Goal: Task Accomplishment & Management: Use online tool/utility

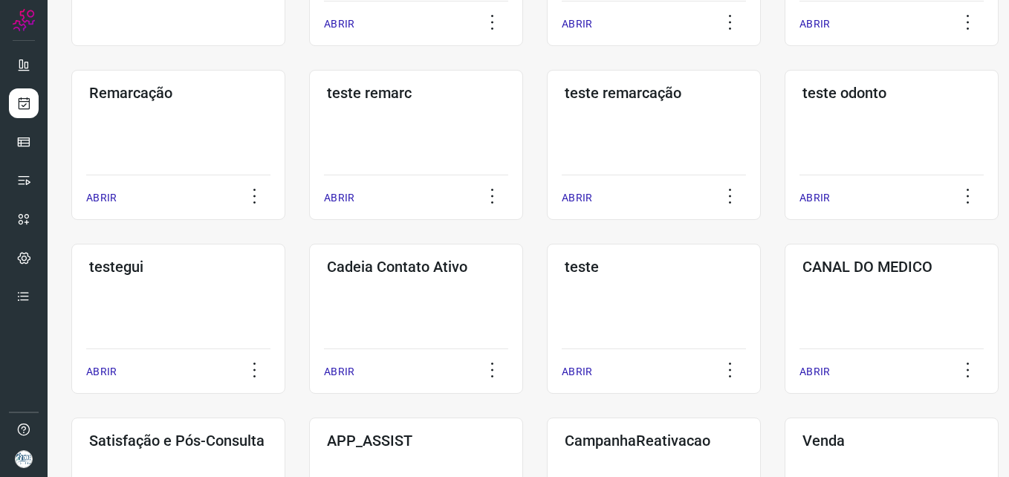
scroll to position [223, 0]
click at [853, 264] on h3 "CANAL DO MEDICO" at bounding box center [891, 266] width 178 height 18
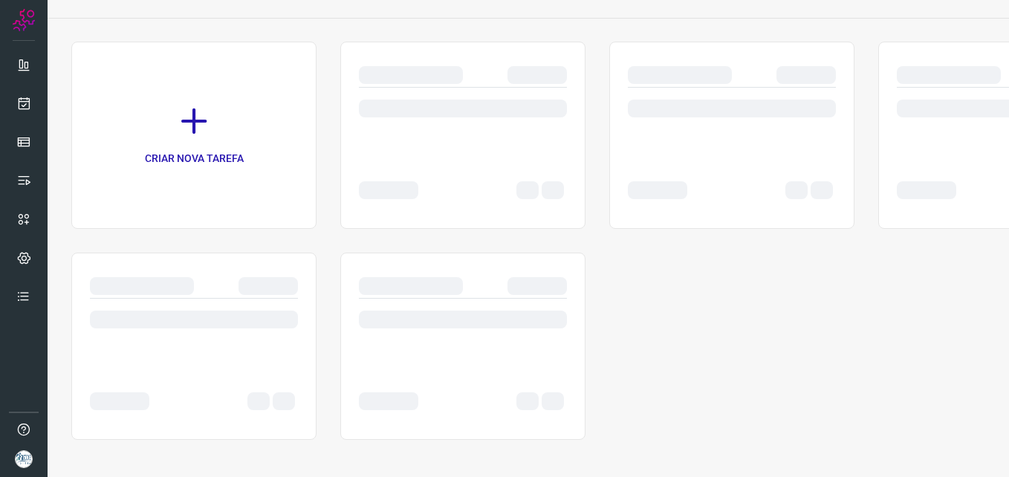
scroll to position [77, 0]
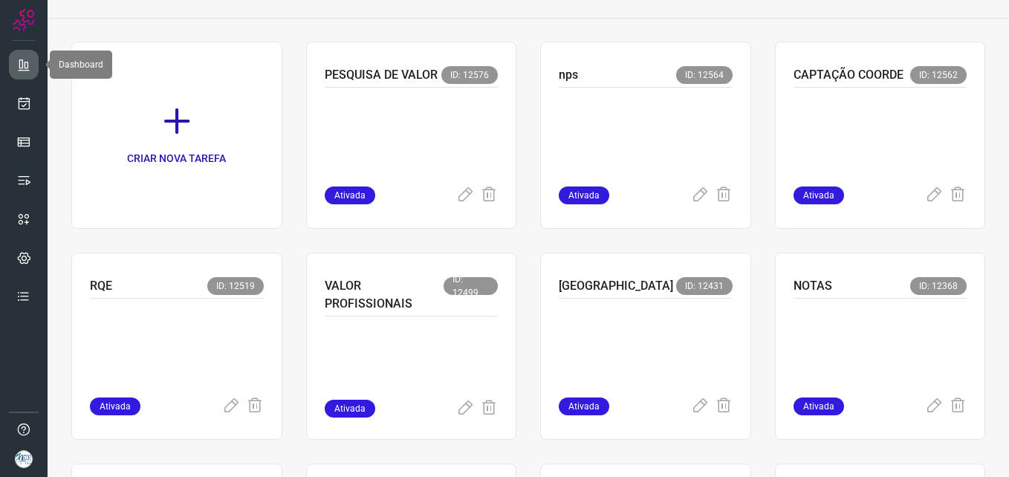
click at [30, 68] on icon at bounding box center [23, 64] width 15 height 15
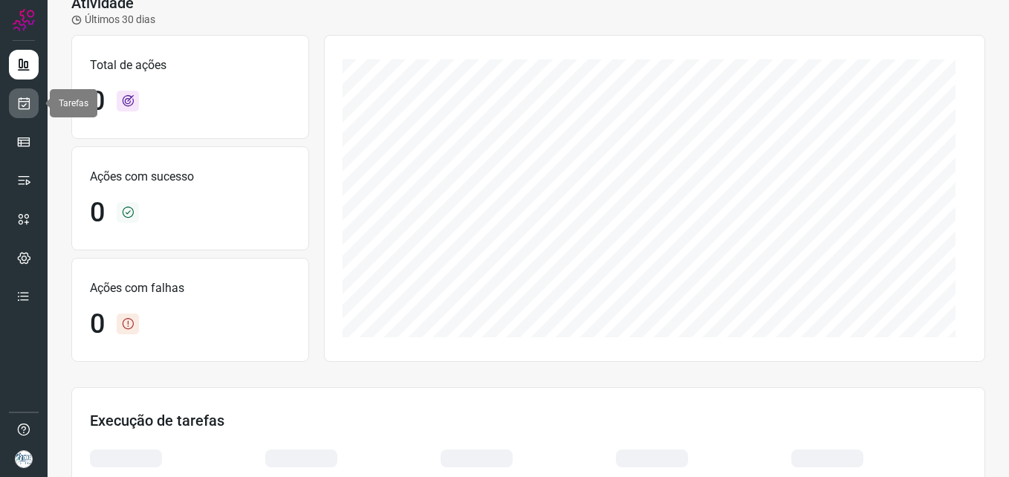
click at [22, 101] on icon at bounding box center [24, 103] width 16 height 15
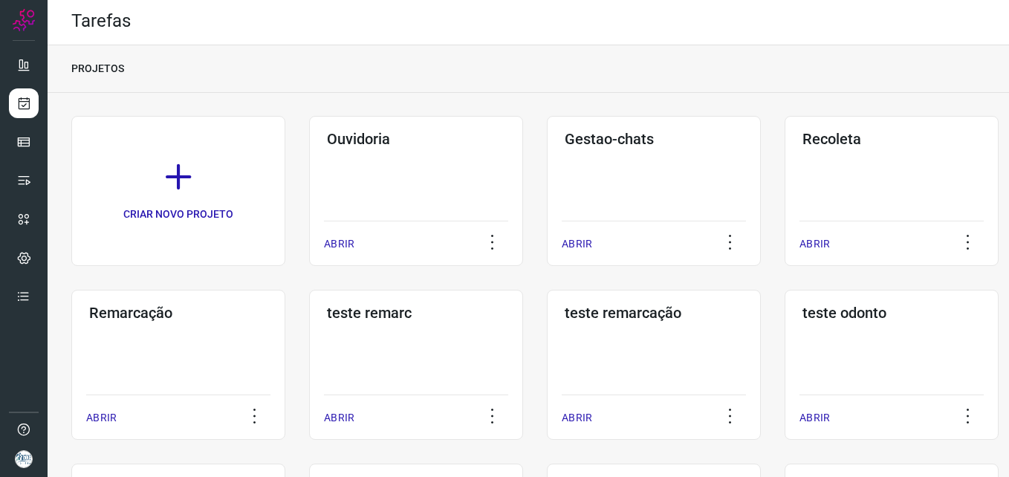
click at [608, 88] on div "PROJETOS" at bounding box center [528, 69] width 961 height 48
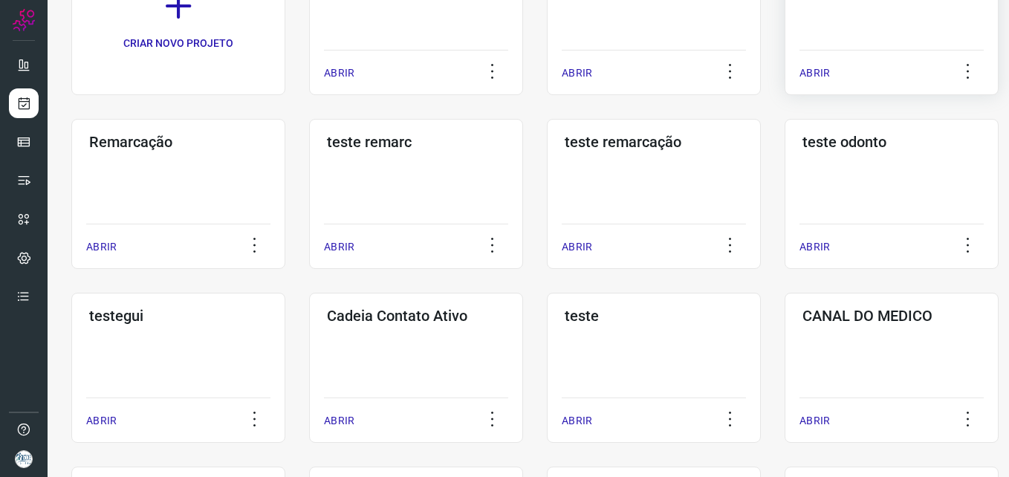
scroll to position [225, 0]
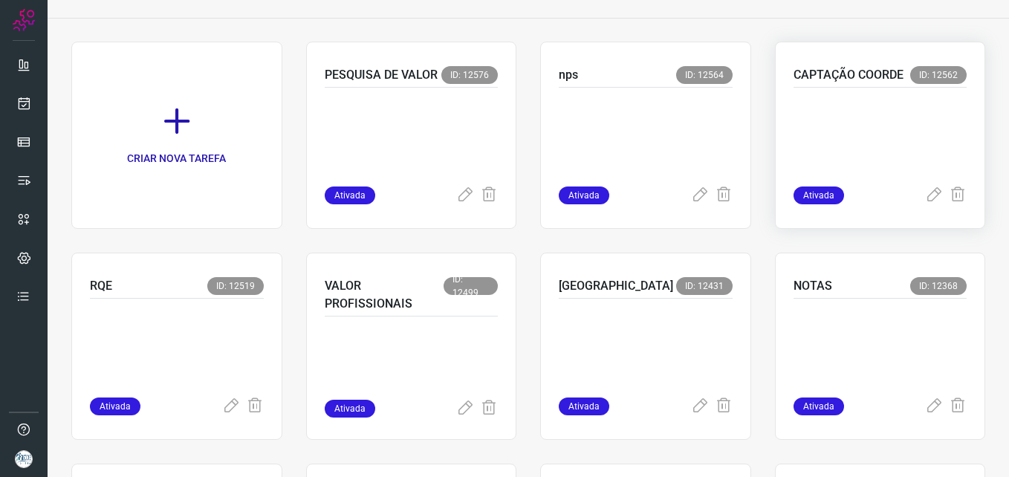
click at [849, 89] on div at bounding box center [881, 137] width 174 height 99
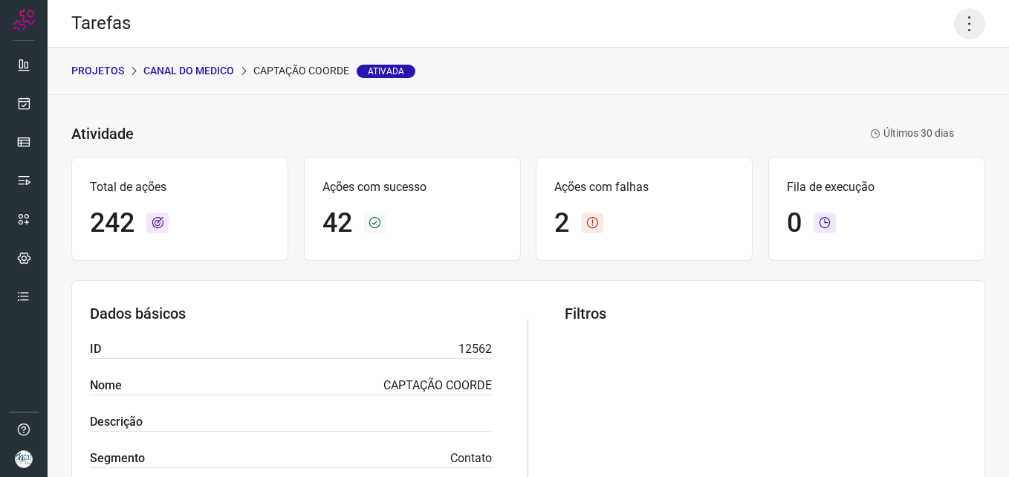
click at [958, 22] on icon at bounding box center [969, 23] width 31 height 31
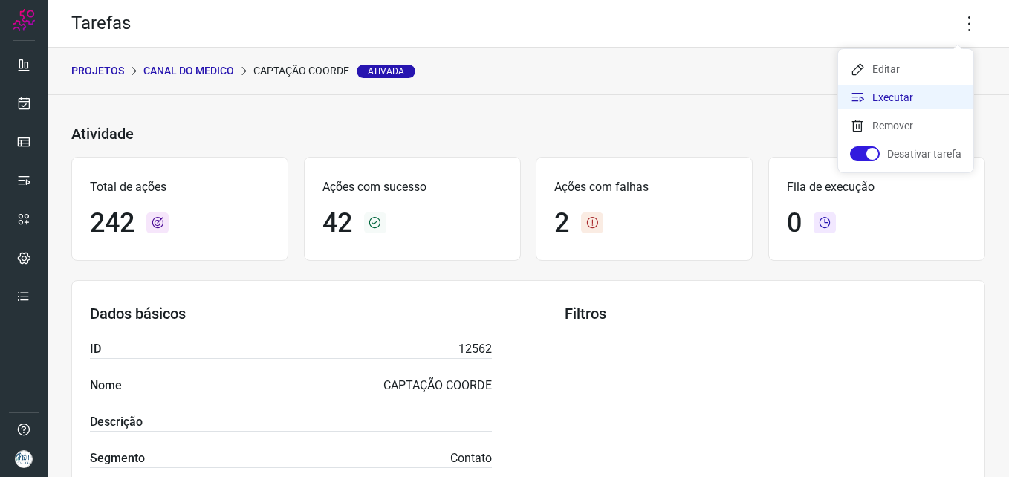
click at [909, 94] on li "Executar" at bounding box center [905, 97] width 135 height 24
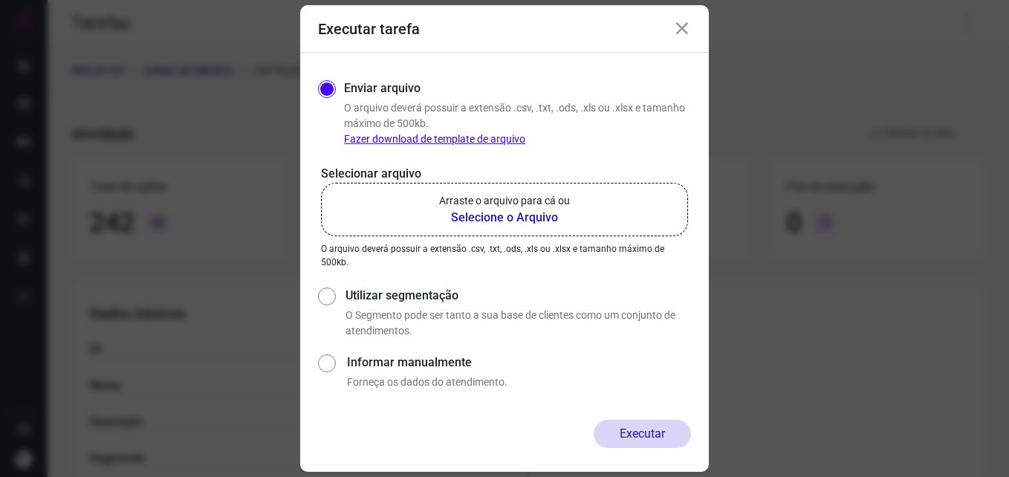
click at [695, 28] on div "Executar tarefa" at bounding box center [504, 29] width 409 height 48
click at [683, 25] on icon at bounding box center [682, 29] width 18 height 18
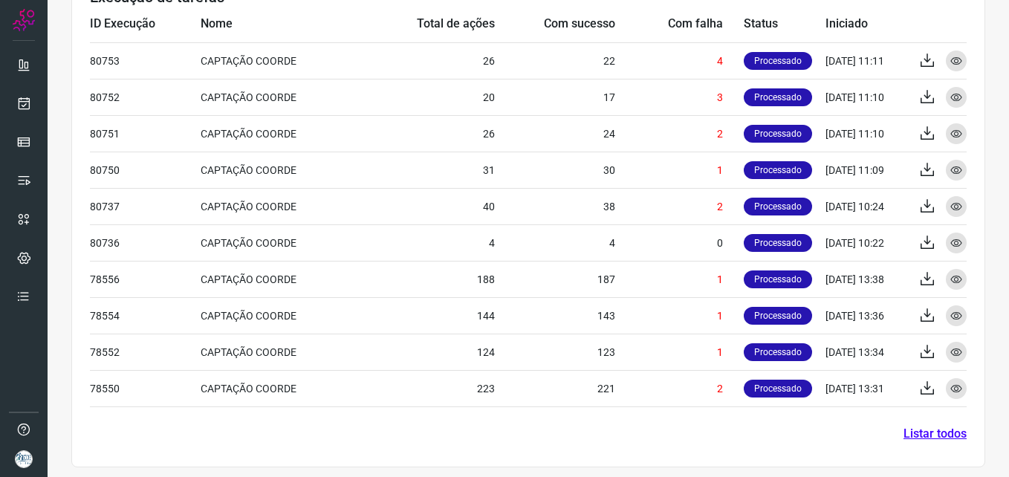
scroll to position [618, 0]
